Goal: Information Seeking & Learning: Learn about a topic

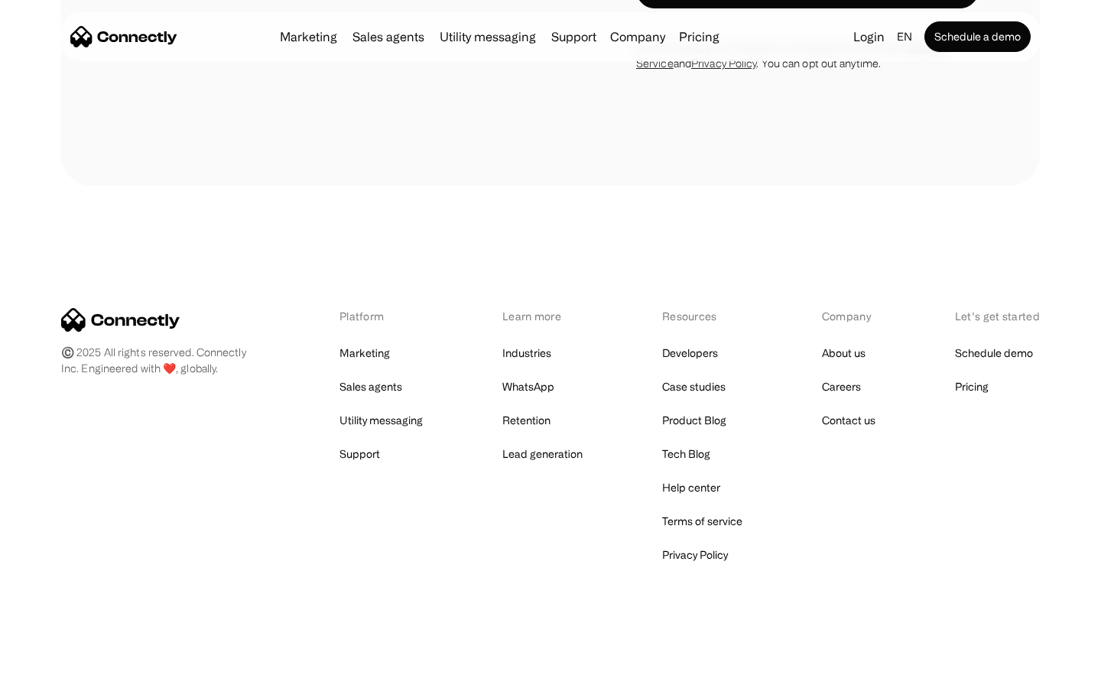
scroll to position [1036, 0]
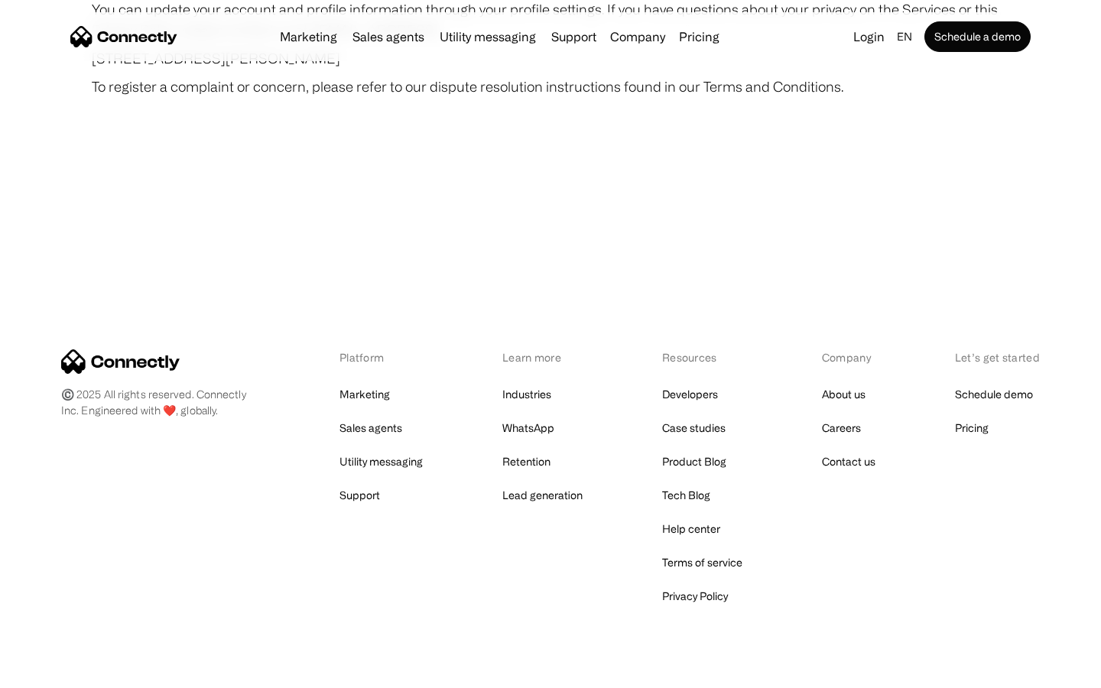
scroll to position [8898, 0]
